Goal: Task Accomplishment & Management: Use online tool/utility

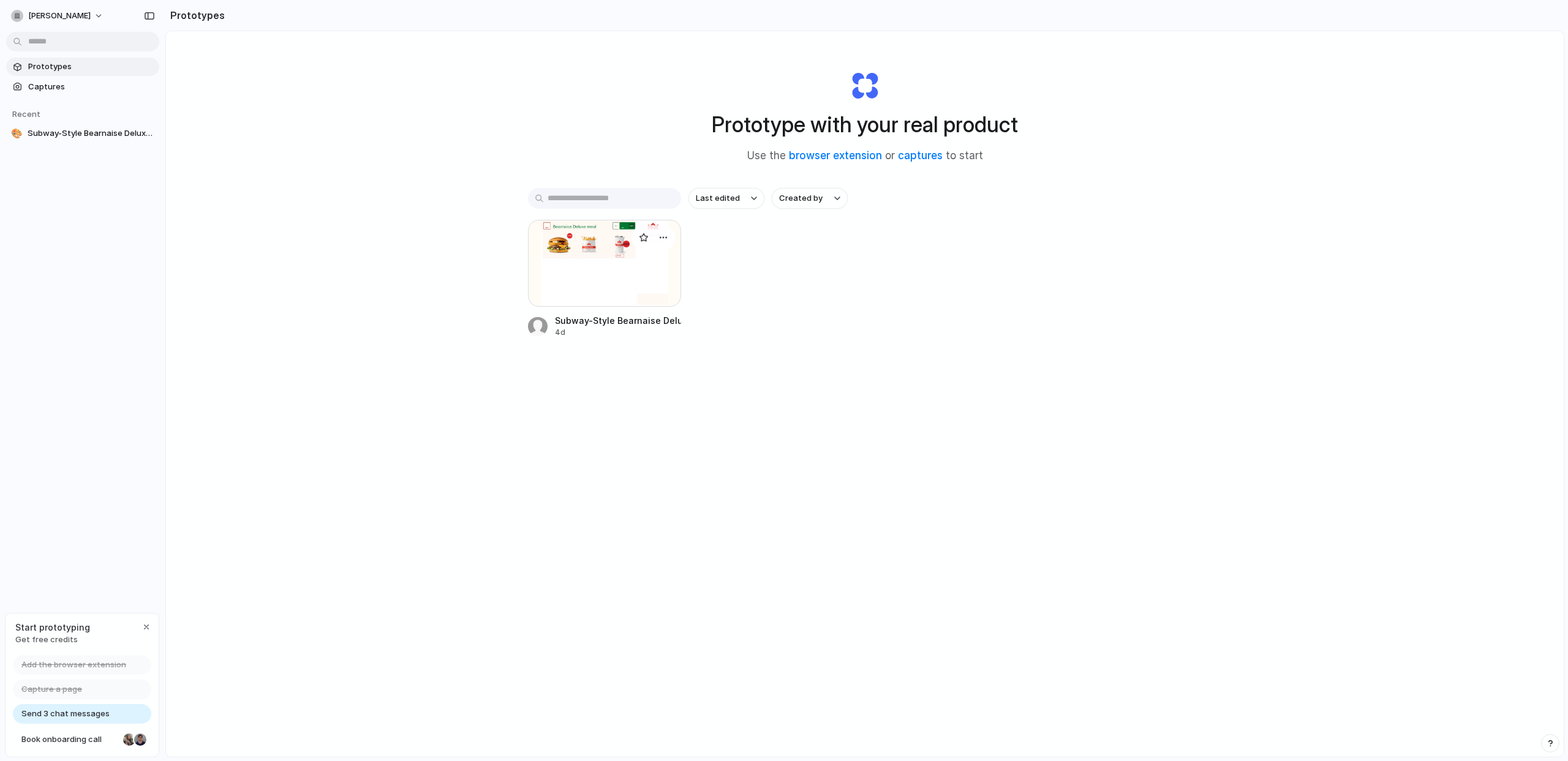
click at [580, 286] on div at bounding box center [604, 263] width 153 height 87
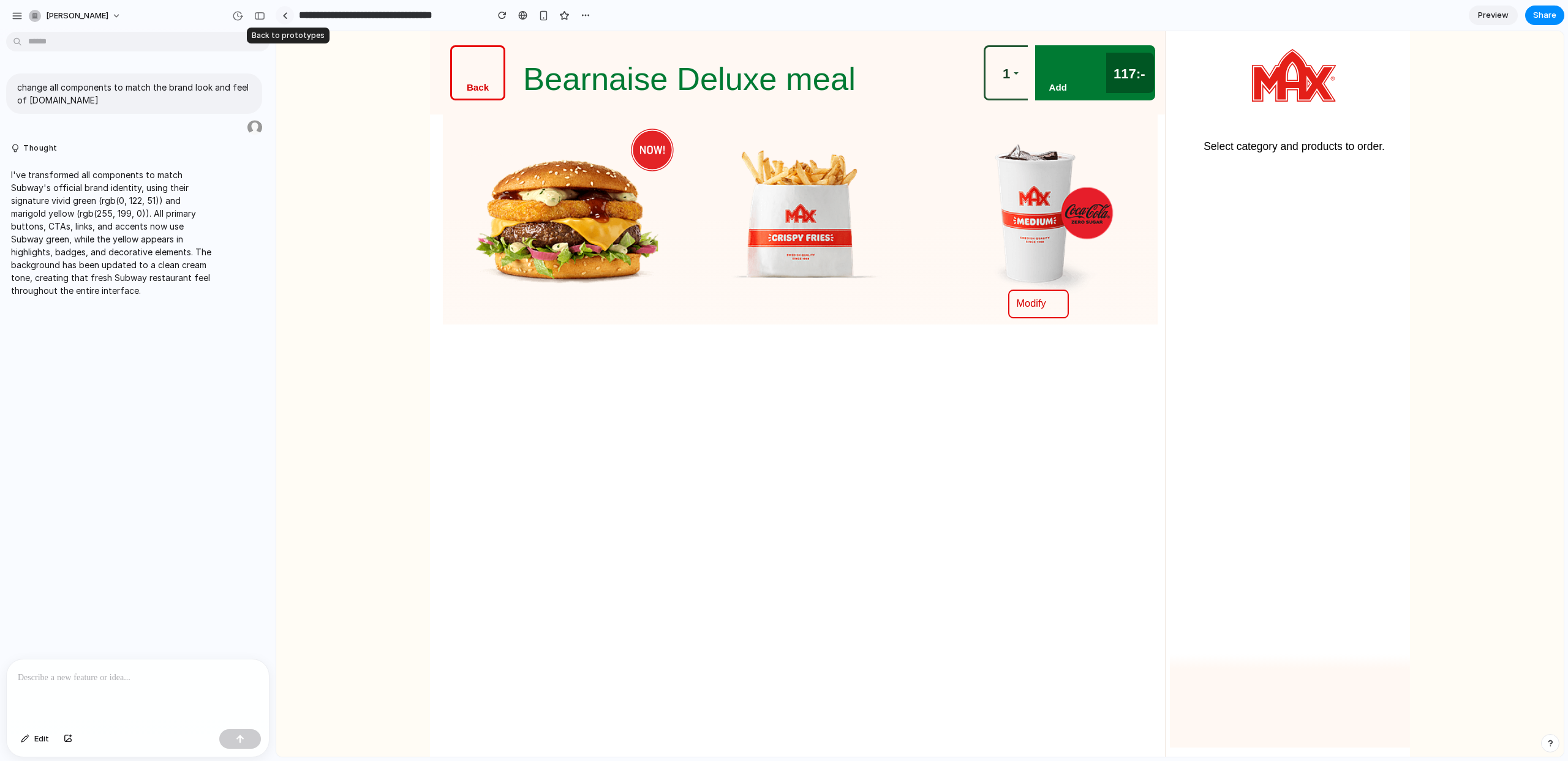
click at [290, 21] on link at bounding box center [284, 15] width 18 height 18
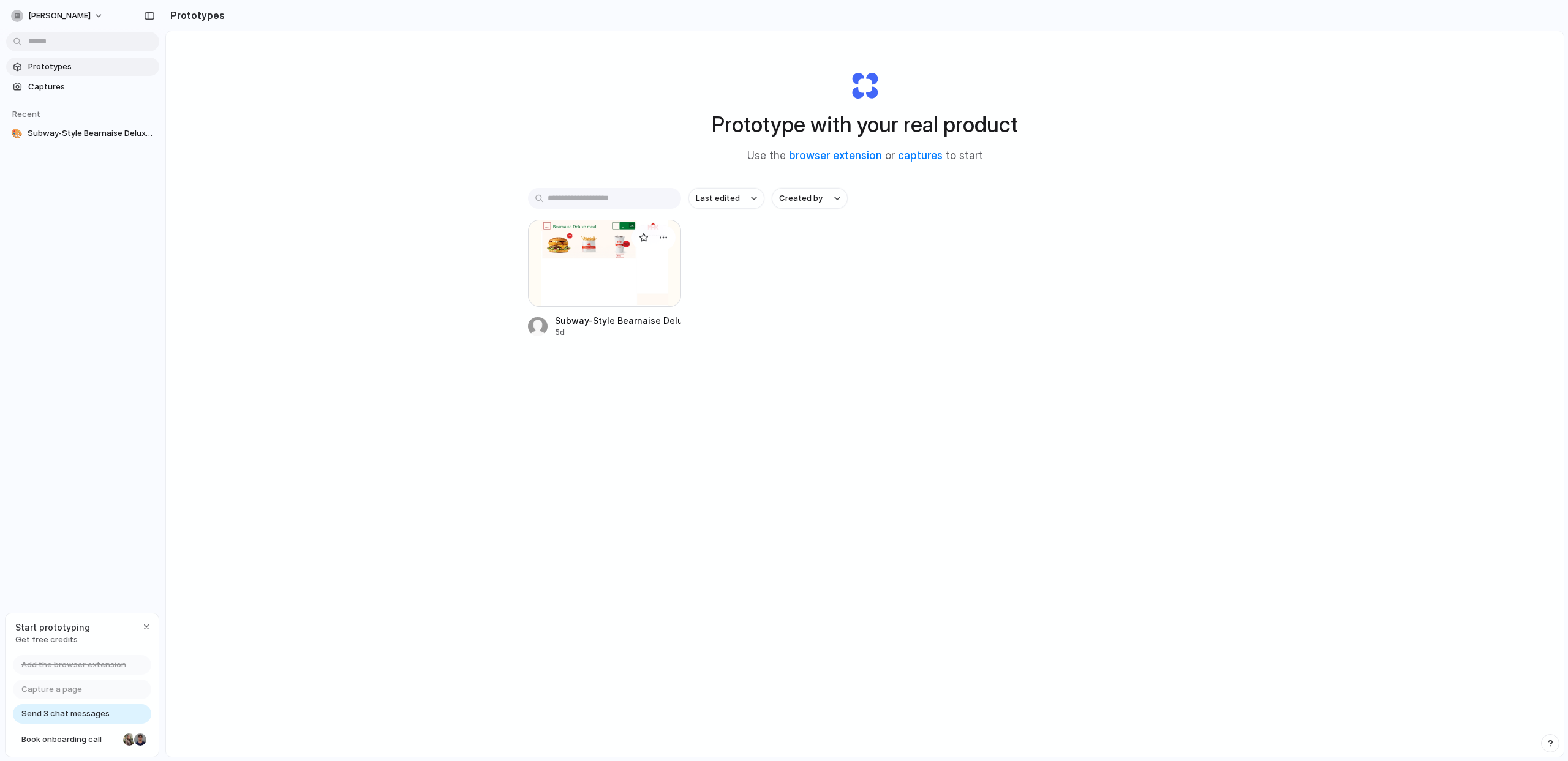
click at [571, 271] on div at bounding box center [604, 263] width 153 height 87
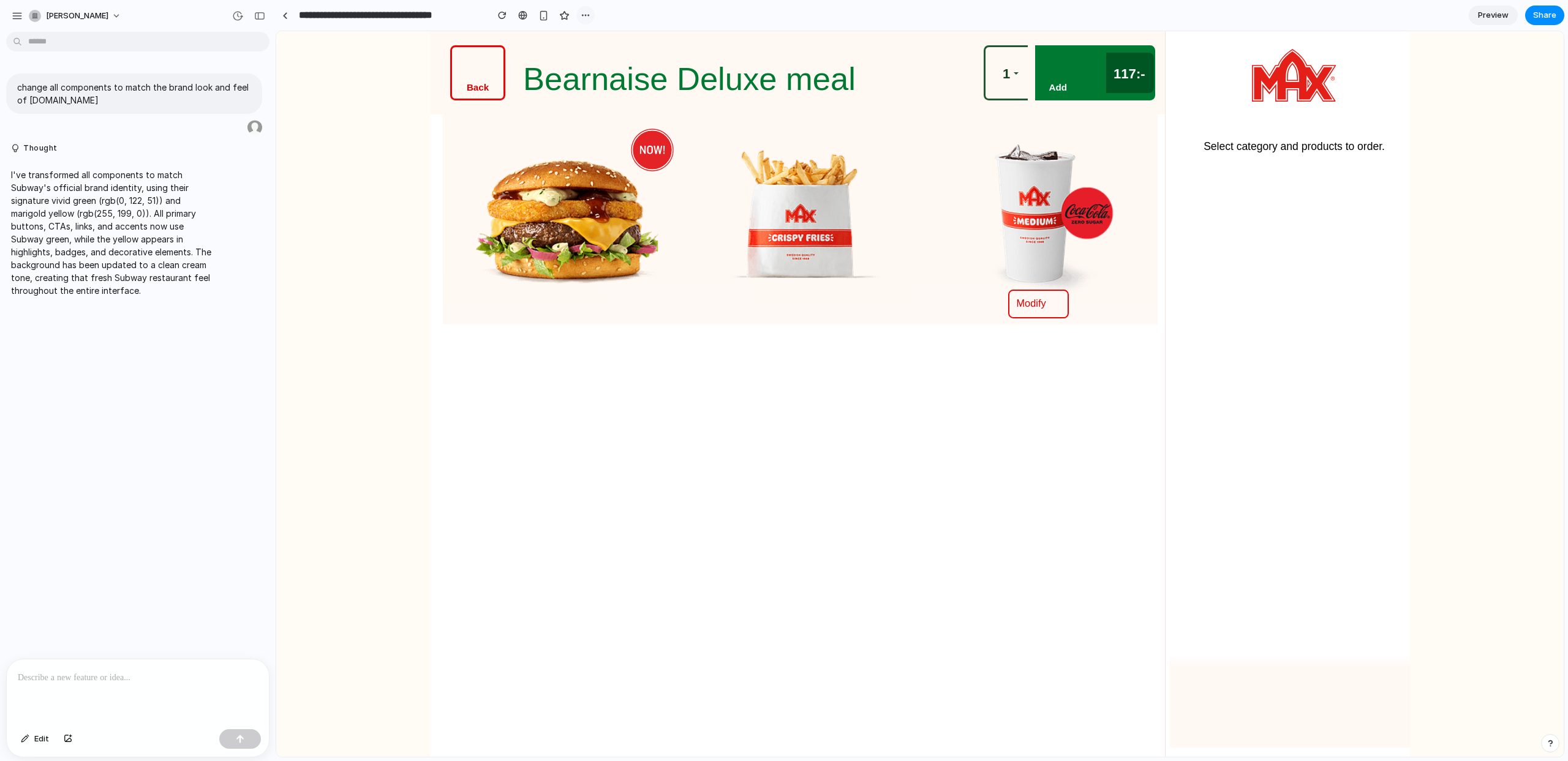
click at [590, 17] on button "button" at bounding box center [585, 15] width 18 height 18
click at [310, 239] on div "Duplicate Delete" at bounding box center [784, 380] width 1568 height 761
